Goal: Find specific page/section: Find specific page/section

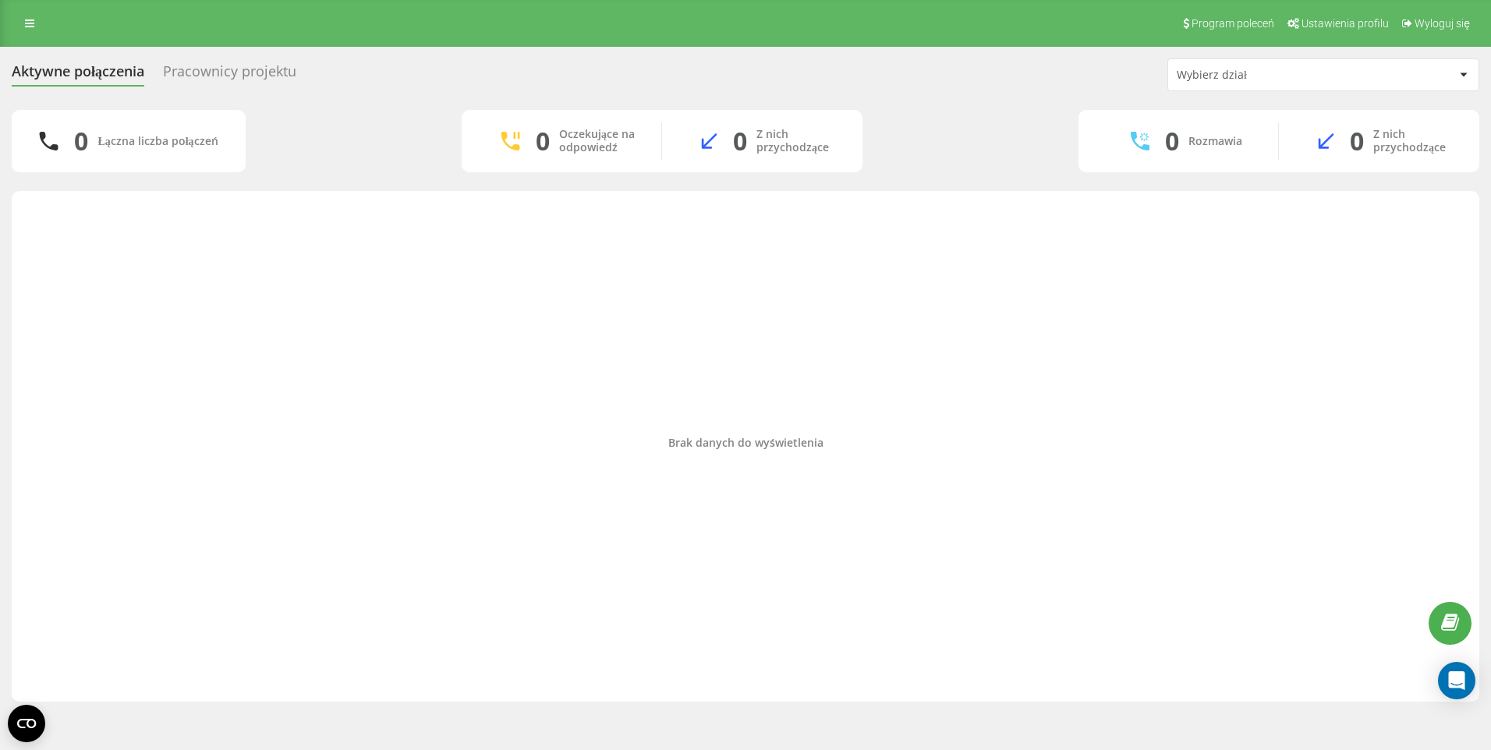
click at [29, 6] on div "Program poleceń Ustawienia profilu Wyloguj się" at bounding box center [745, 23] width 1491 height 47
click at [30, 12] on div "Program poleceń Ustawienia profilu Wyloguj się" at bounding box center [745, 23] width 1491 height 47
click at [24, 20] on link at bounding box center [30, 23] width 28 height 22
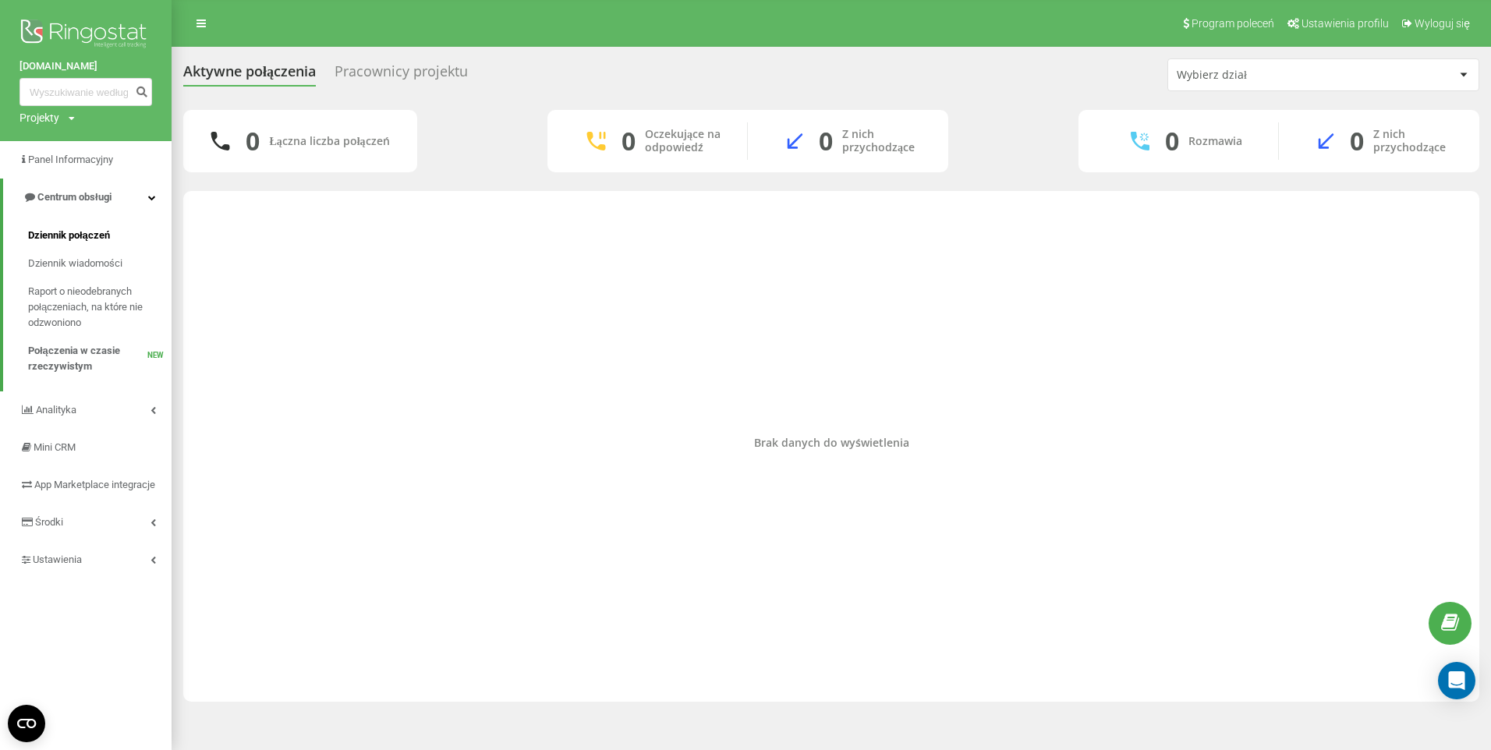
click at [88, 229] on span "Dziennik połączeń" at bounding box center [69, 236] width 82 height 16
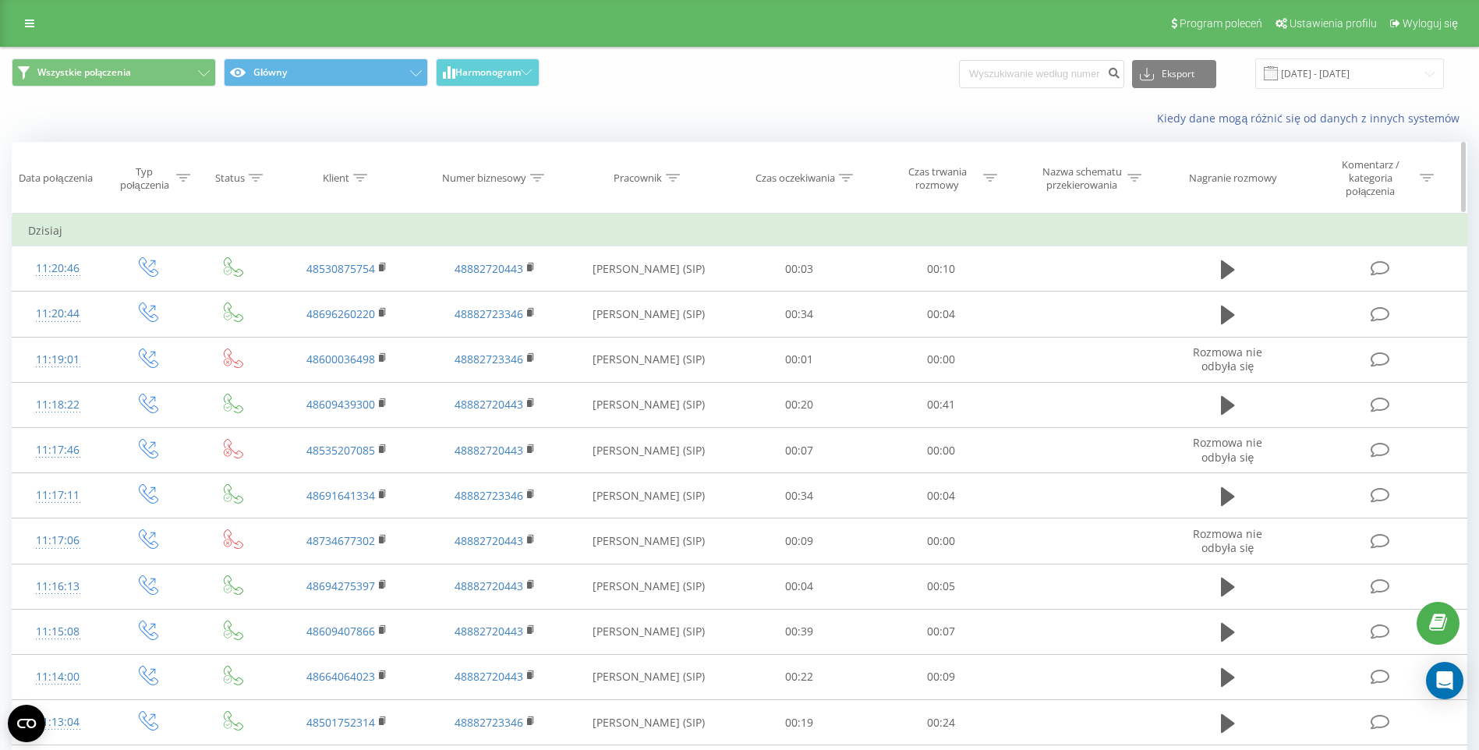
click at [847, 180] on icon at bounding box center [846, 178] width 14 height 8
click at [691, 111] on div "Kiedy dane mogą różnić się od danych z innych systemów" at bounding box center [1016, 119] width 923 height 16
click at [874, 227] on icon at bounding box center [873, 225] width 8 height 8
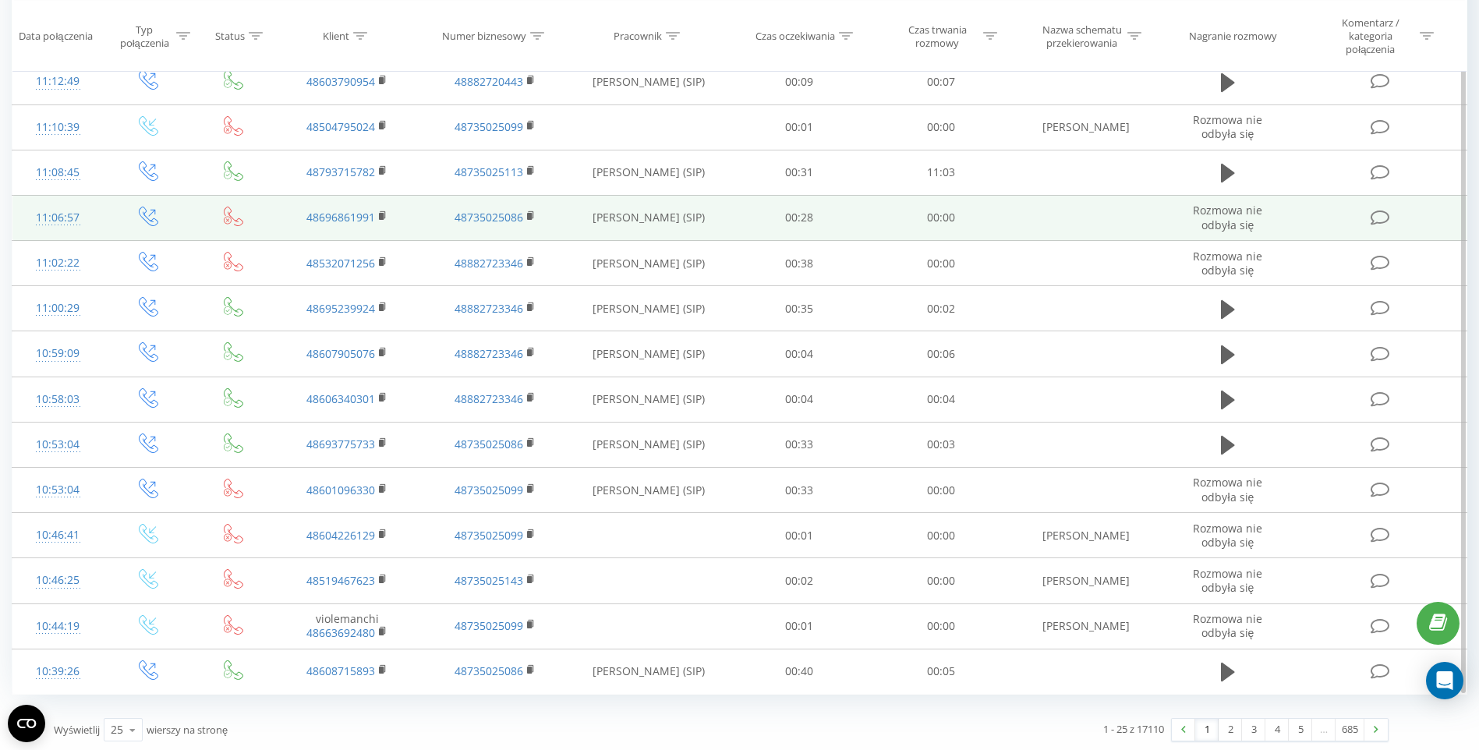
scroll to position [689, 0]
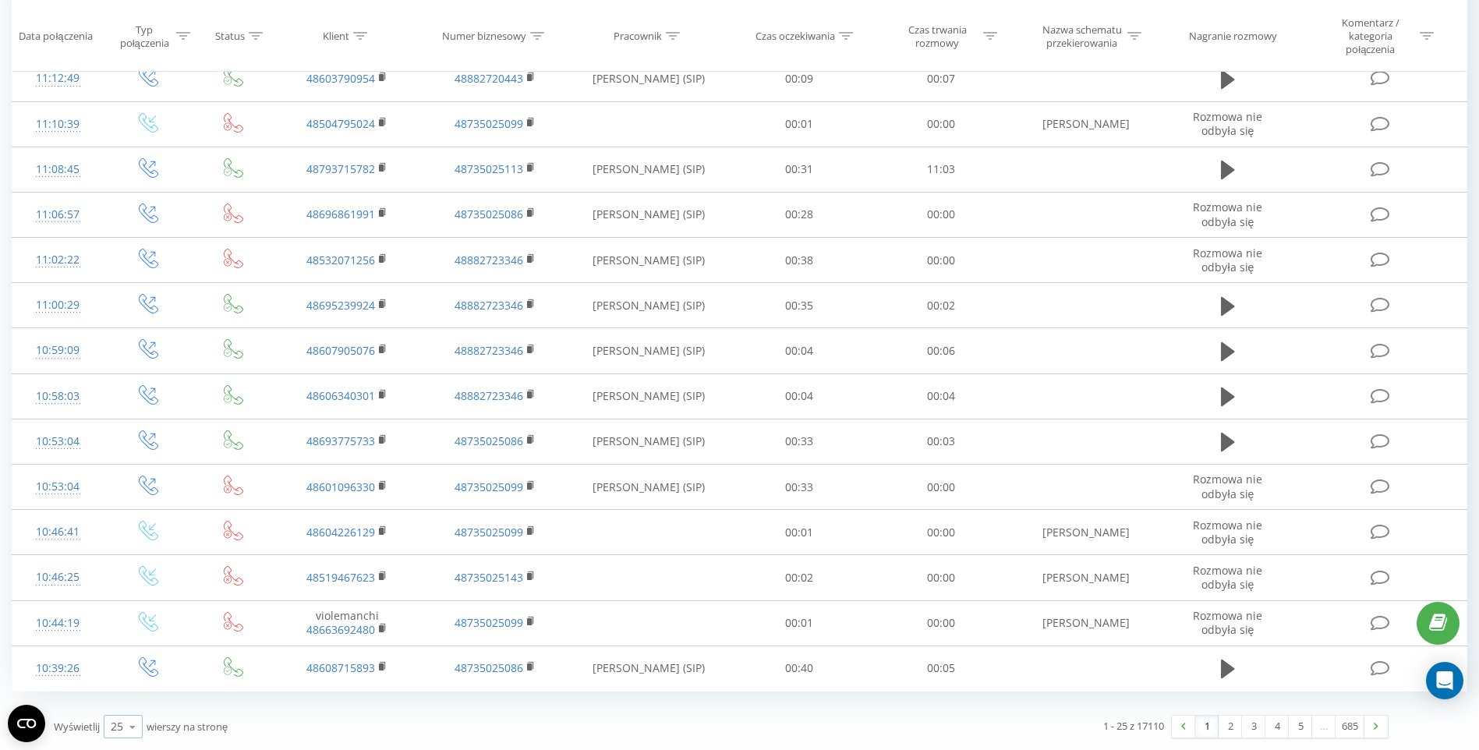
drag, startPoint x: 133, startPoint y: 725, endPoint x: 133, endPoint y: 714, distance: 10.9
click at [133, 725] on icon at bounding box center [132, 727] width 23 height 30
click at [136, 701] on div "100" at bounding box center [122, 704] width 37 height 23
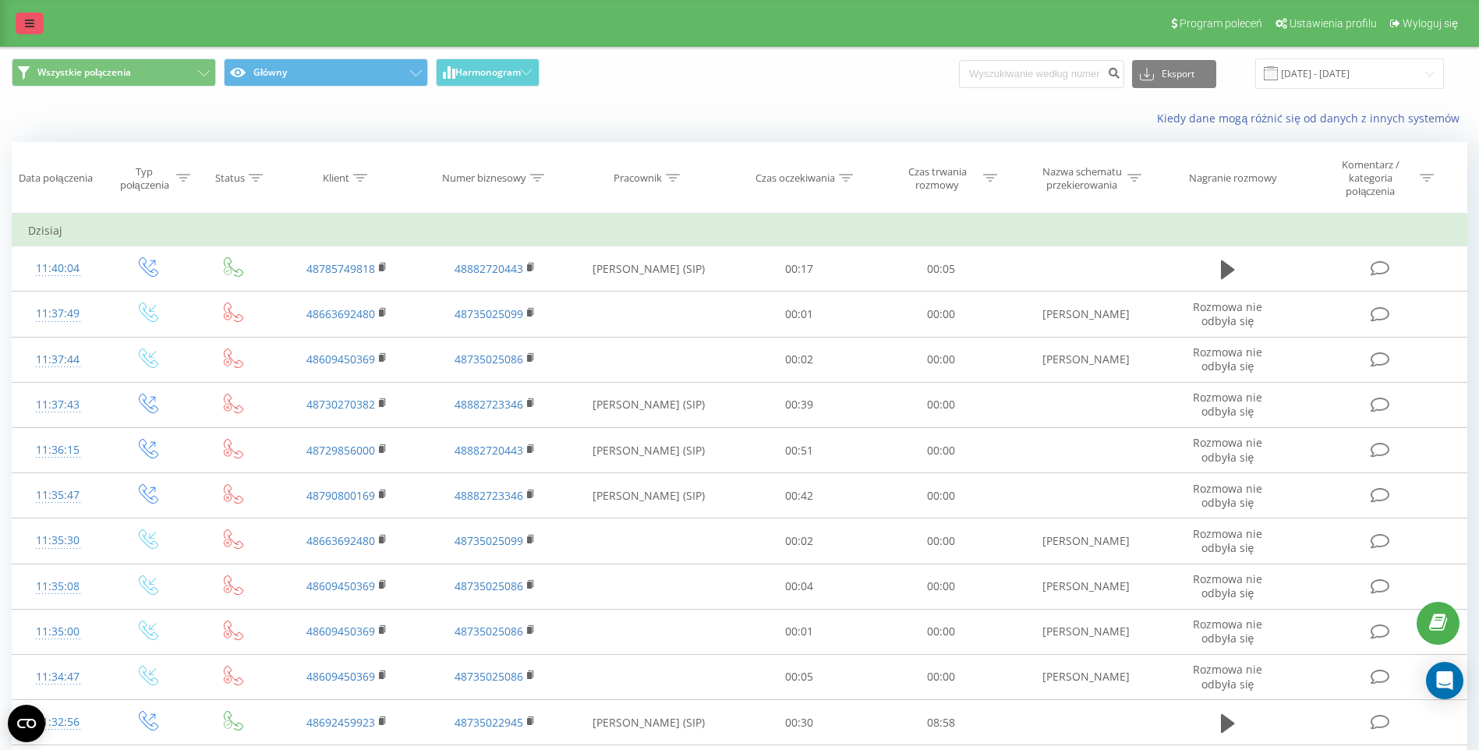
click at [36, 22] on link at bounding box center [30, 23] width 28 height 22
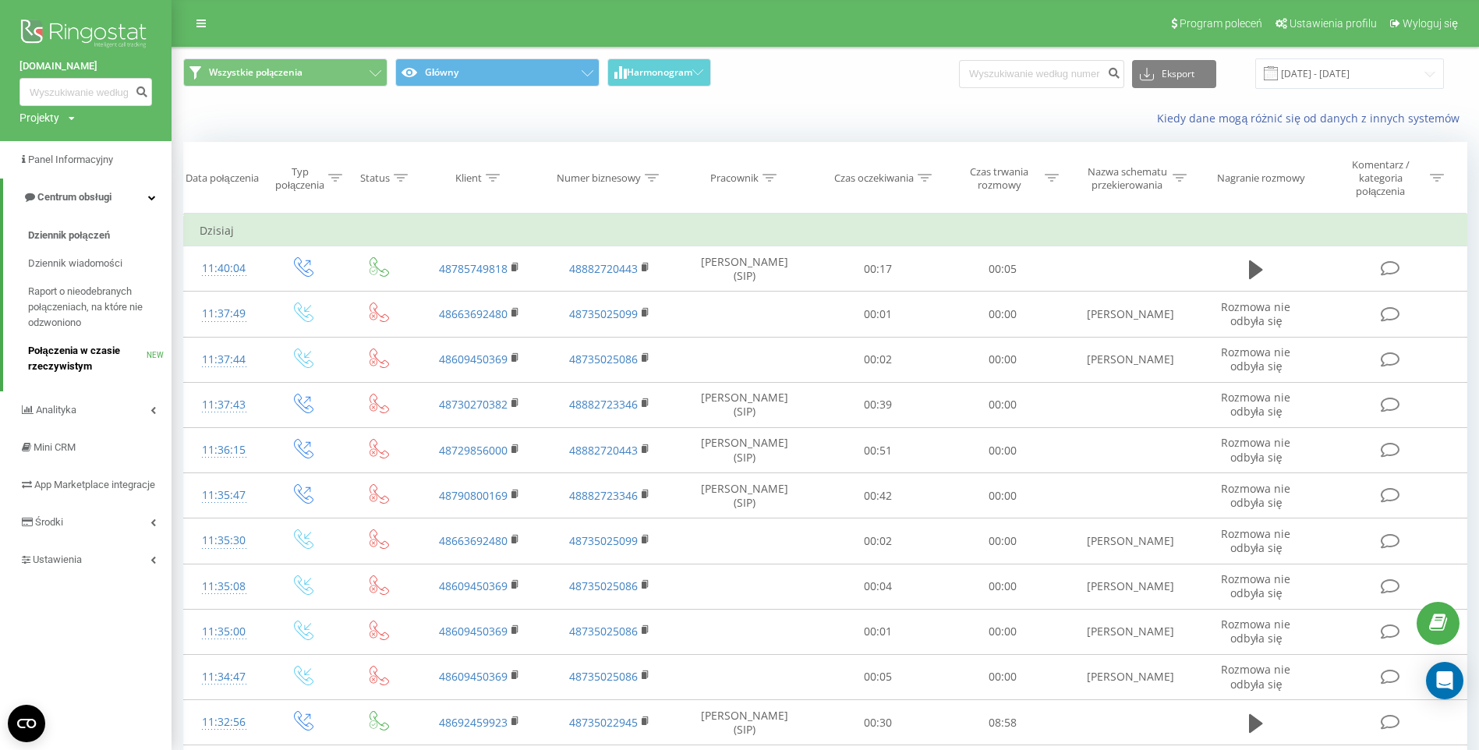
click at [72, 359] on span "Połączenia w czasie rzeczywistym" at bounding box center [87, 358] width 118 height 31
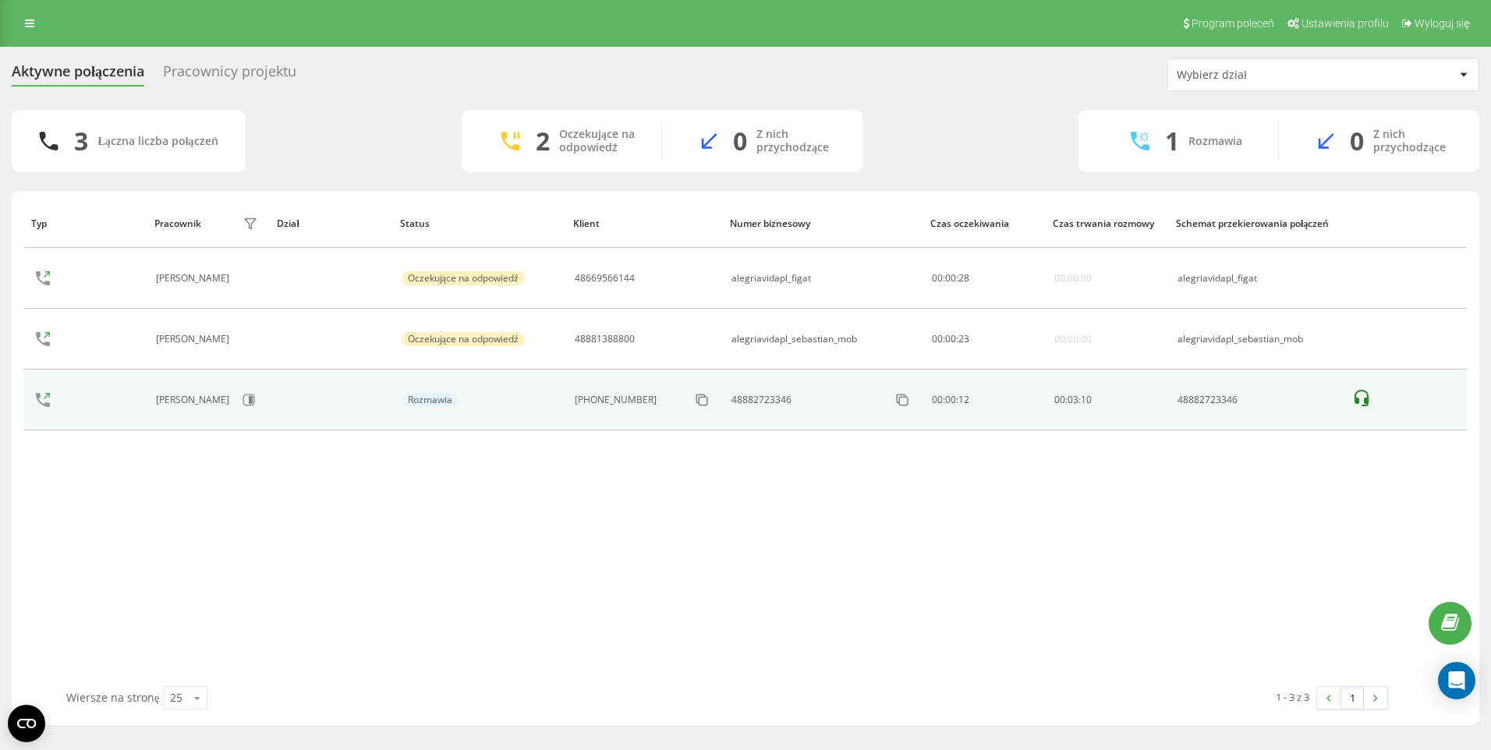
click at [1352, 399] on icon at bounding box center [1361, 398] width 19 height 19
